Goal: Navigation & Orientation: Find specific page/section

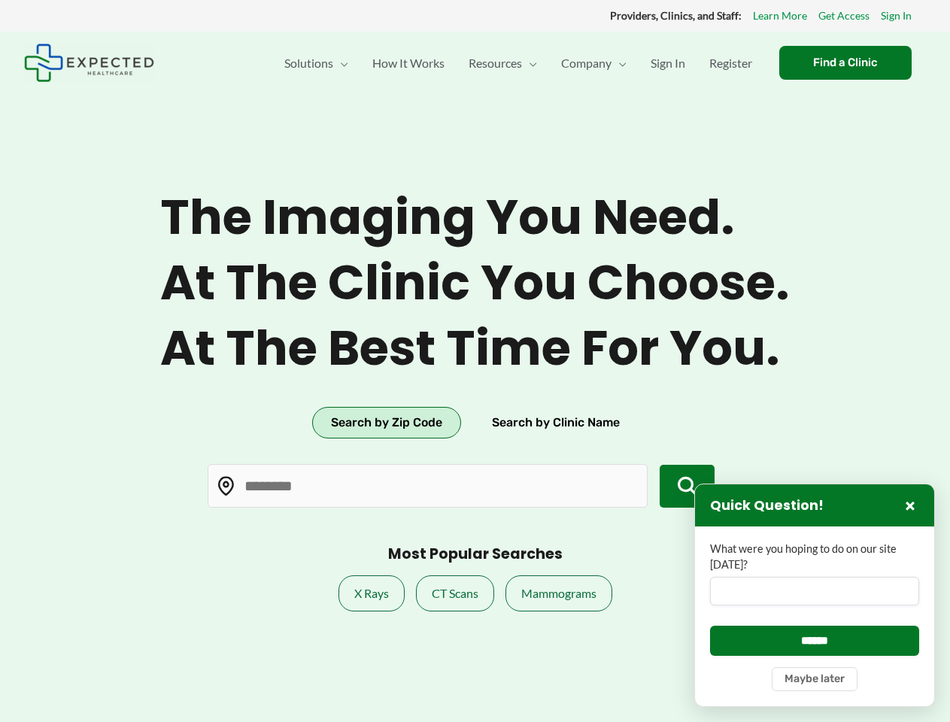
click at [475, 361] on span "At the best time for you." at bounding box center [475, 349] width 630 height 58
click at [386, 423] on button "Search by Zip Code" at bounding box center [386, 423] width 149 height 32
click at [555, 423] on button "Search by Clinic Name" at bounding box center [556, 423] width 166 height 32
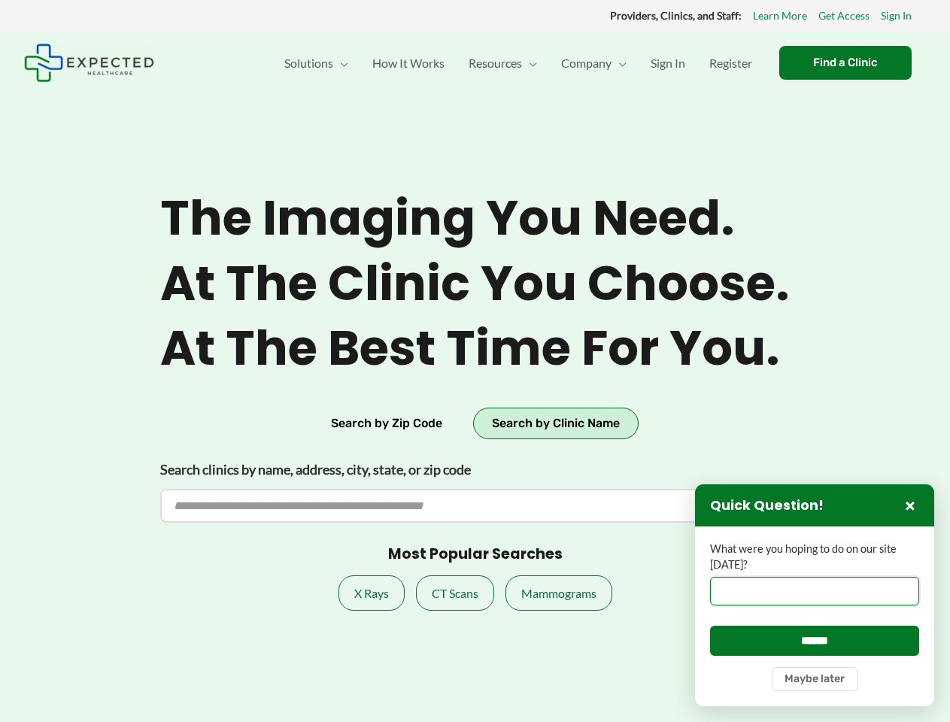
click at [815, 595] on input "What were you hoping to do on our site [DATE]?" at bounding box center [814, 591] width 209 height 29
click at [911, 506] on button "×" at bounding box center [910, 506] width 18 height 18
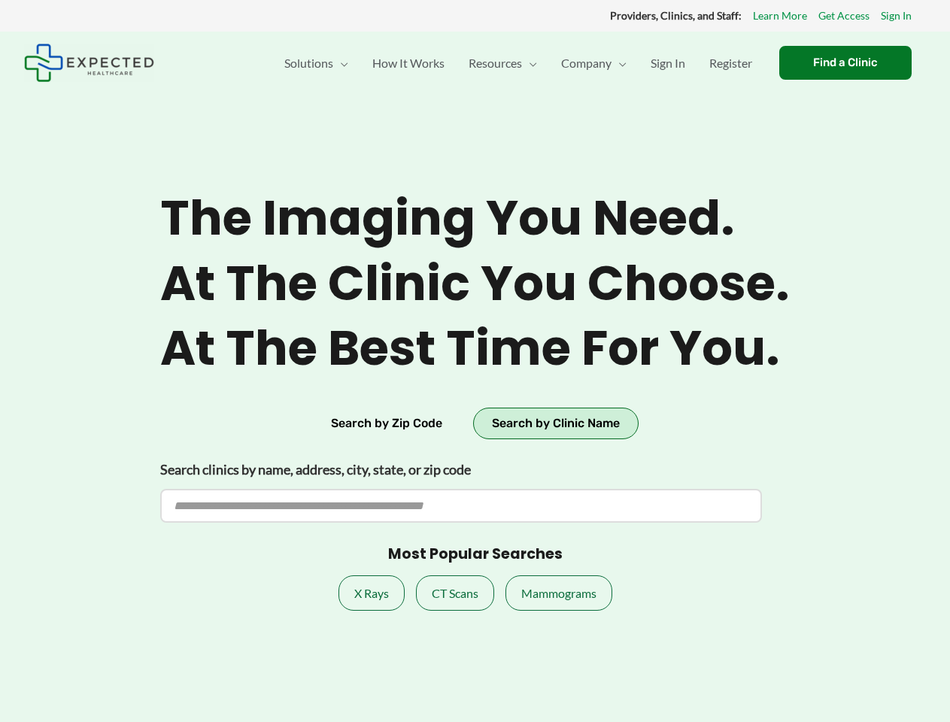
click at [815, 640] on section "The imaging you need. At the clinic you choose. At the best time for you. Searc…" at bounding box center [475, 393] width 950 height 722
click at [815, 679] on section "The imaging you need. At the clinic you choose. At the best time for you. Searc…" at bounding box center [475, 393] width 950 height 722
